Goal: Find specific page/section: Find specific page/section

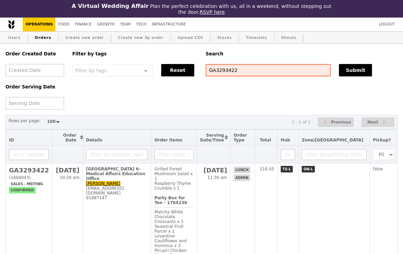
select select "100"
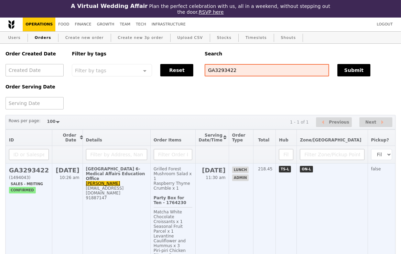
click at [117, 205] on td "[GEOGRAPHIC_DATA] 6-Medical Affairs Education Office [PERSON_NAME] [PERSON_NAME…" at bounding box center [117, 243] width 68 height 160
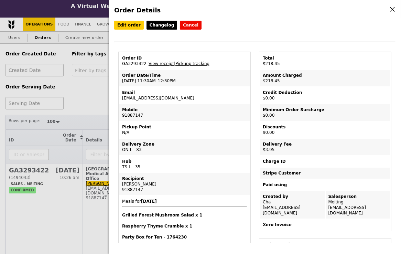
drag, startPoint x: 191, startPoint y: 97, endPoint x: 120, endPoint y: 97, distance: 70.9
click at [120, 97] on td "Email [EMAIL_ADDRESS][DOMAIN_NAME]" at bounding box center [184, 95] width 130 height 17
copy td "[EMAIL_ADDRESS][DOMAIN_NAME]"
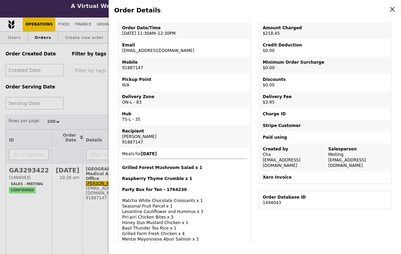
scroll to position [48, 0]
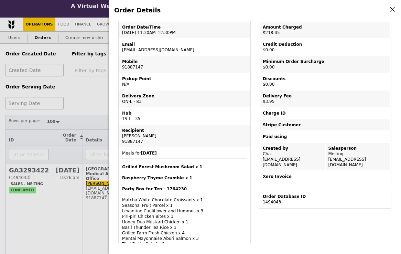
click at [89, 96] on div "Order Details Edit order Changelog Cancel Order ID GA3293422 – View receipt | P…" at bounding box center [200, 127] width 401 height 254
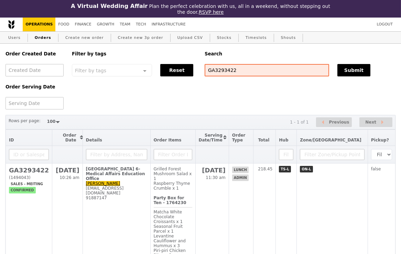
scroll to position [82, 0]
click at [79, 25] on link "Finance" at bounding box center [83, 25] width 22 height 14
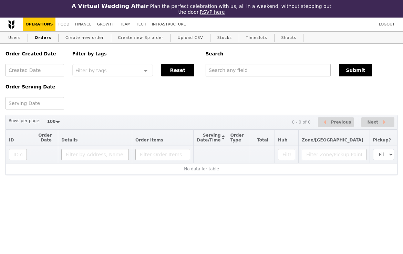
select select "100"
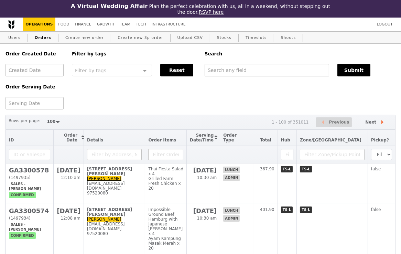
click at [248, 78] on div "Order Created Date Order Serving Date Filter by tags Filter by tags Meal_Plan W…" at bounding box center [200, 77] width 398 height 66
click at [245, 65] on input "text" at bounding box center [267, 70] width 125 height 12
paste input "[EMAIL_ADDRESS][DOMAIN_NAME]"
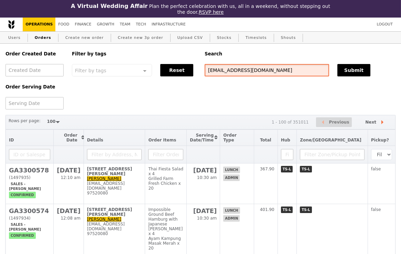
type input "[EMAIL_ADDRESS][DOMAIN_NAME]"
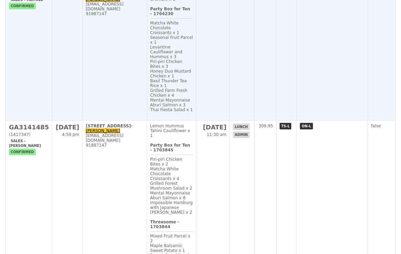
scroll to position [185, 0]
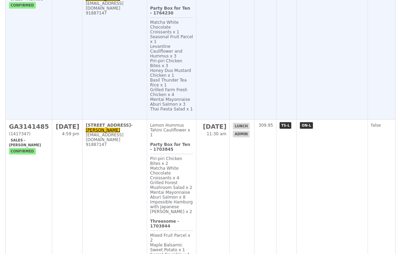
click at [129, 58] on td "[GEOGRAPHIC_DATA] 6-Medical Affairs Education Office [PERSON_NAME] [PERSON_NAME…" at bounding box center [115, 49] width 64 height 141
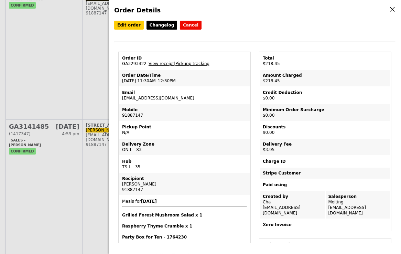
click at [183, 96] on td "Email [EMAIL_ADDRESS][DOMAIN_NAME]" at bounding box center [184, 95] width 130 height 17
drag, startPoint x: 182, startPoint y: 97, endPoint x: 120, endPoint y: 99, distance: 61.6
click at [120, 99] on td "Email [EMAIL_ADDRESS][DOMAIN_NAME]" at bounding box center [184, 95] width 130 height 17
copy td "[EMAIL_ADDRESS][DOMAIN_NAME]"
click at [134, 61] on td "Order ID GA3293422 – View receipt | Pickupp tracking" at bounding box center [184, 61] width 130 height 17
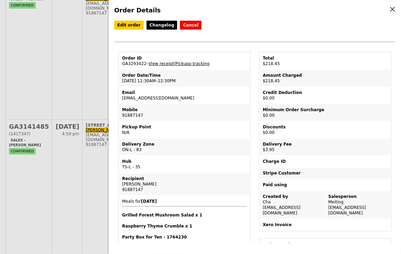
click at [134, 61] on td "Order ID GA3293422 – View receipt | Pickupp tracking" at bounding box center [184, 61] width 130 height 17
copy td "GA3293422"
click at [130, 187] on div "91887147" at bounding box center [184, 190] width 125 height 6
copy div "91887147"
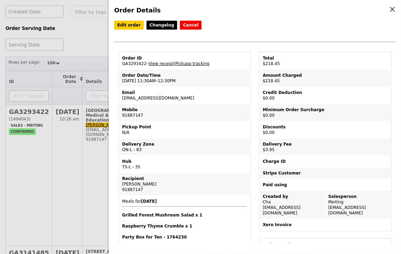
scroll to position [0, 0]
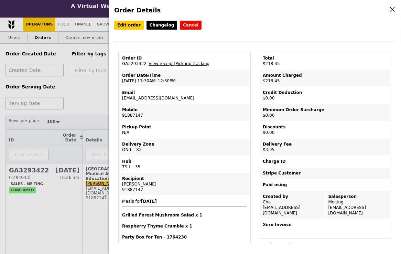
click at [391, 10] on icon at bounding box center [392, 9] width 6 height 6
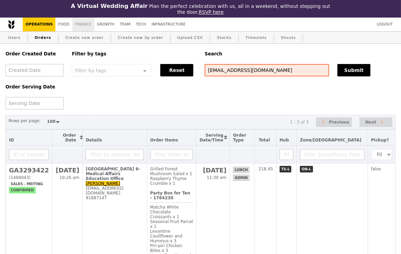
click at [82, 26] on link "Finance" at bounding box center [83, 25] width 22 height 14
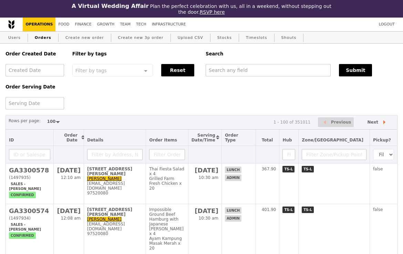
select select "100"
click at [234, 70] on input "text" at bounding box center [267, 70] width 125 height 12
paste input "[EMAIL_ADDRESS][DOMAIN_NAME]"
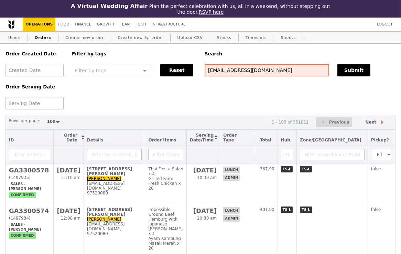
type input "[EMAIL_ADDRESS][DOMAIN_NAME]"
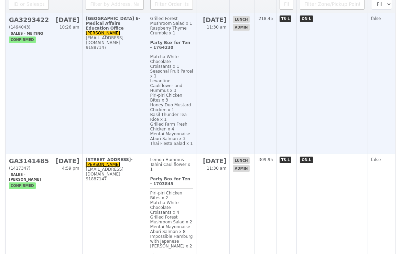
scroll to position [149, 0]
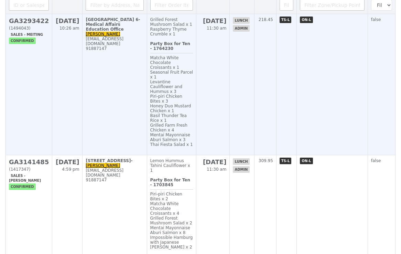
click at [137, 82] on td "[GEOGRAPHIC_DATA] 6-Medical Affairs Education Office [PERSON_NAME] [PERSON_NAME…" at bounding box center [115, 84] width 64 height 141
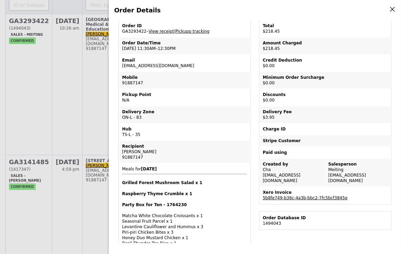
scroll to position [34, 0]
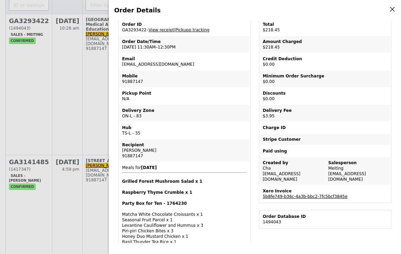
click at [292, 194] on link "5b8fe749-b36c-4a3b-bbc2-7fc5bcf3845e" at bounding box center [305, 196] width 85 height 5
